Goal: Task Accomplishment & Management: Manage account settings

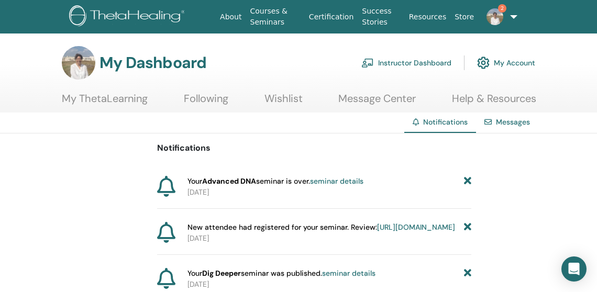
click at [397, 63] on link "Instructor Dashboard" at bounding box center [407, 62] width 90 height 23
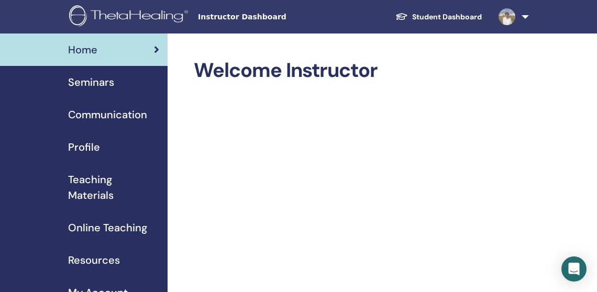
click at [114, 86] on div "Seminars" at bounding box center [83, 82] width 151 height 16
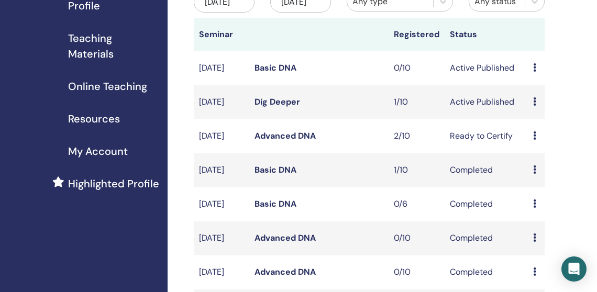
scroll to position [141, 0]
click at [532, 78] on td "Preview Edit Attendees Cancel" at bounding box center [536, 69] width 17 height 34
click at [535, 72] on icon at bounding box center [534, 68] width 3 height 8
click at [535, 86] on link "Preview" at bounding box center [540, 87] width 30 height 11
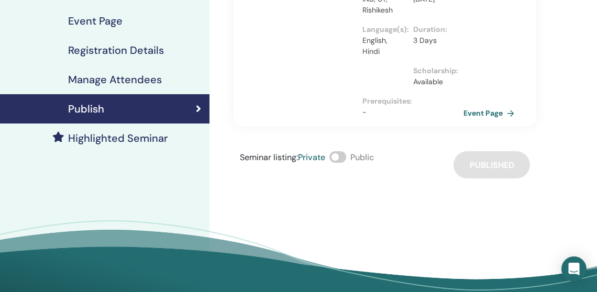
scroll to position [178, 0]
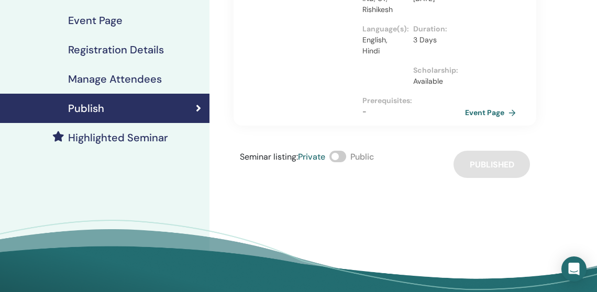
click at [499, 113] on link "Event Page" at bounding box center [492, 113] width 55 height 16
